Goal: Task Accomplishment & Management: Manage account settings

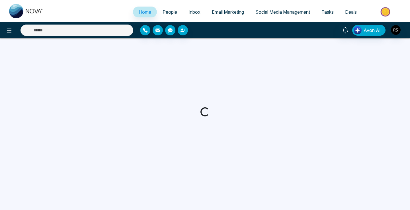
select select "*"
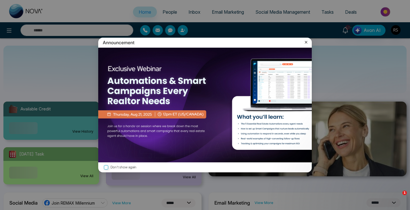
click at [306, 42] on icon at bounding box center [306, 42] width 3 height 3
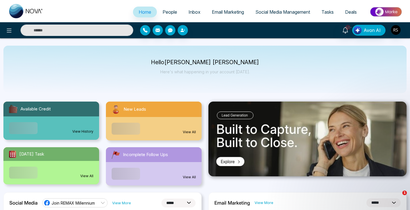
click at [163, 12] on span "People" at bounding box center [170, 12] width 15 height 6
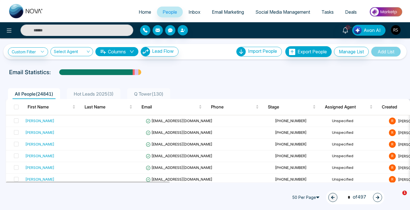
click at [107, 93] on span "Hot Leads 2025 ( 3 )" at bounding box center [94, 94] width 44 height 6
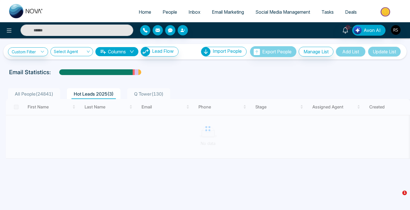
click at [161, 96] on div "All People ( 24841 ) Hot Leads 2025 ( 3 ) Q Tower ( 130 )" at bounding box center [205, 91] width 406 height 15
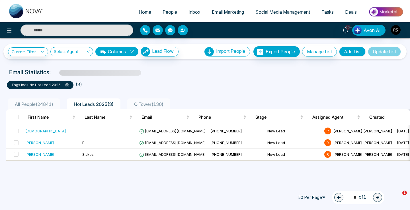
click at [19, 104] on span "All People ( 24841 )" at bounding box center [34, 104] width 43 height 6
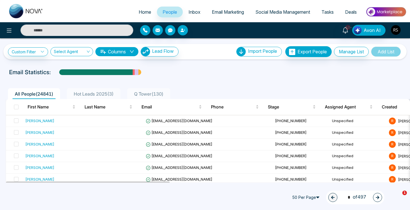
click at [395, 33] on img "button" at bounding box center [396, 30] width 10 height 10
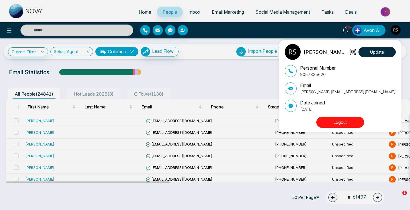
click at [349, 120] on button "Logout" at bounding box center [341, 122] width 48 height 11
